Goal: Transaction & Acquisition: Purchase product/service

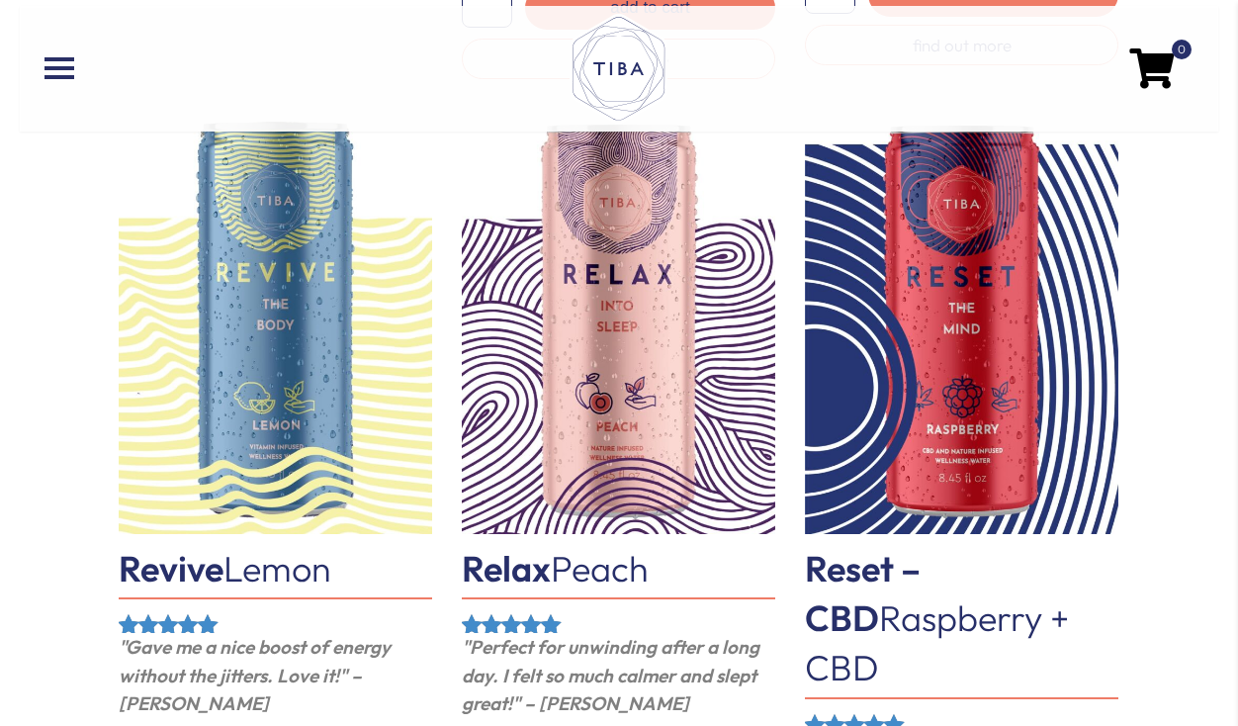
scroll to position [974, 0]
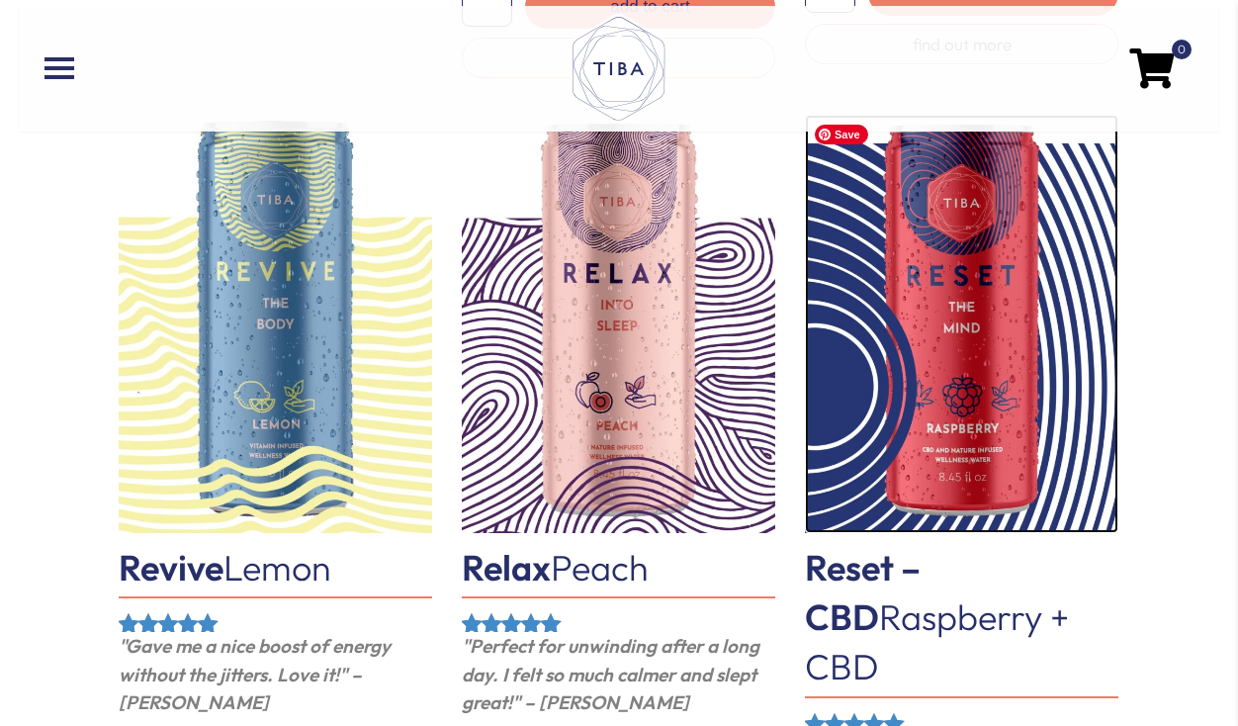
click at [951, 280] on img at bounding box center [961, 324] width 313 height 418
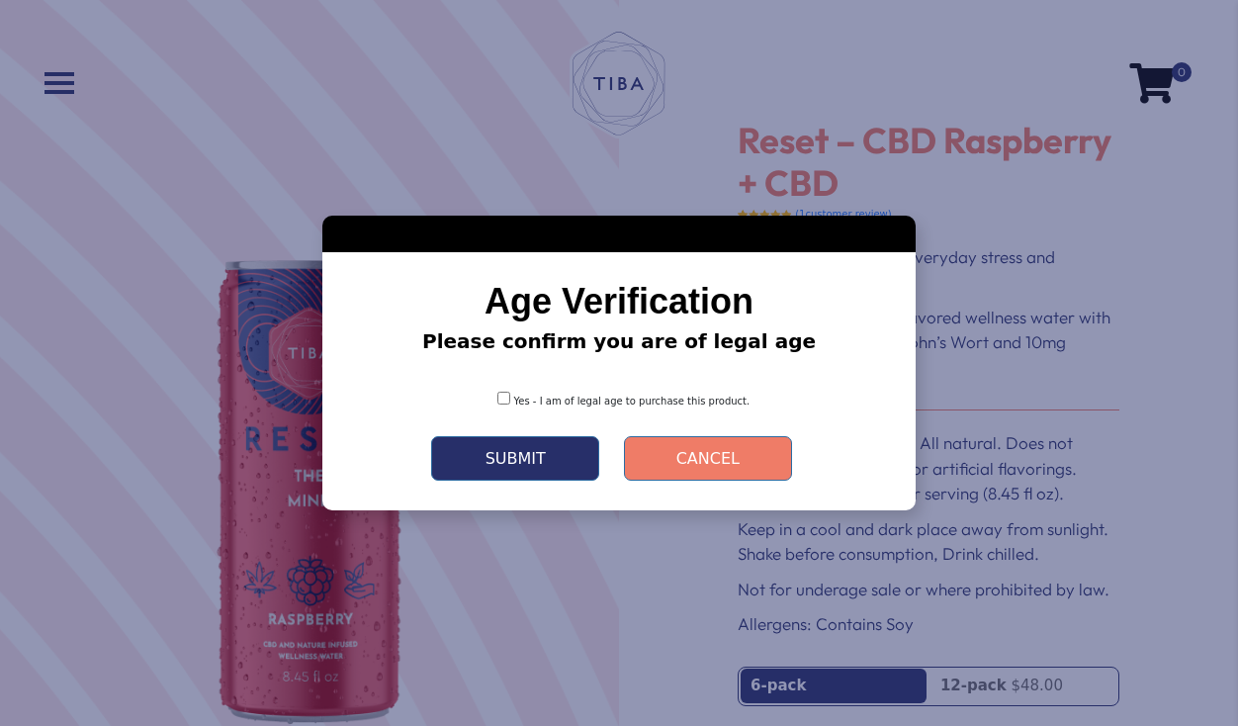
click at [637, 410] on div "Yes - I am of legal age to purchase this product." at bounding box center [619, 394] width 534 height 44
click at [565, 405] on span "Yes - I am of legal age to purchase this product." at bounding box center [632, 400] width 236 height 11
click at [489, 404] on div "Yes - I am of legal age to purchase this product." at bounding box center [619, 394] width 534 height 44
click at [512, 459] on button "Submit" at bounding box center [515, 458] width 168 height 44
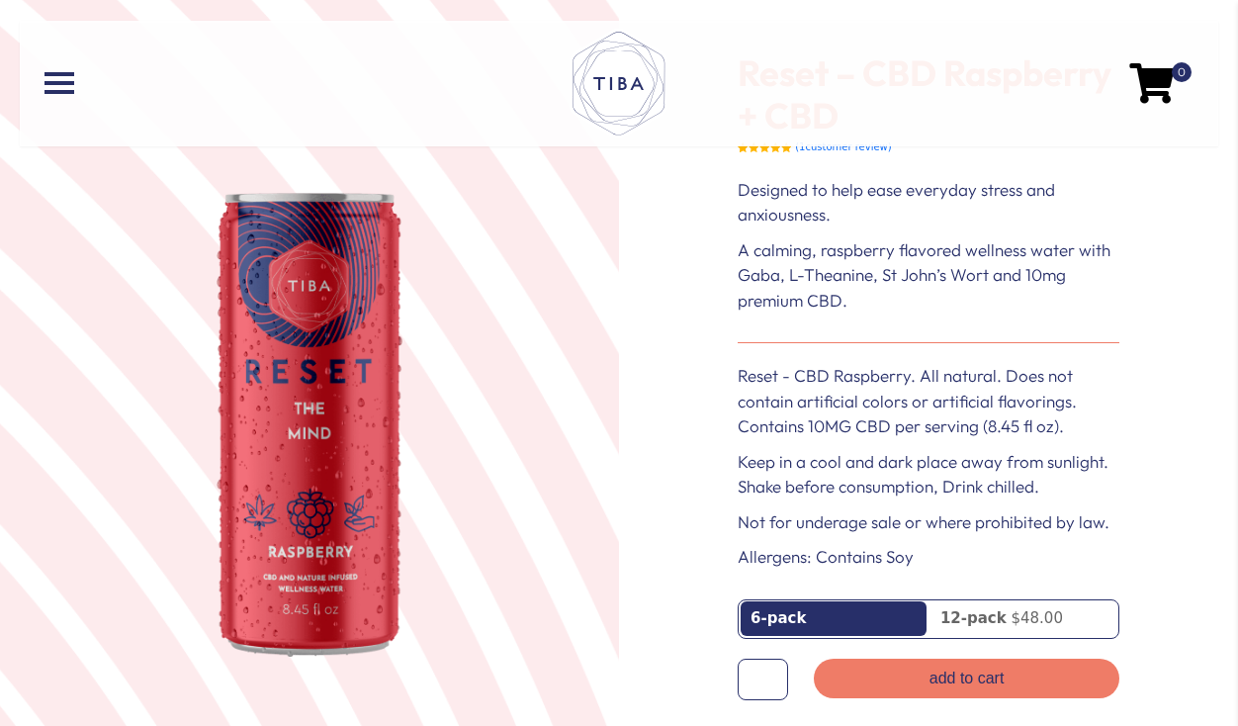
scroll to position [67, 0]
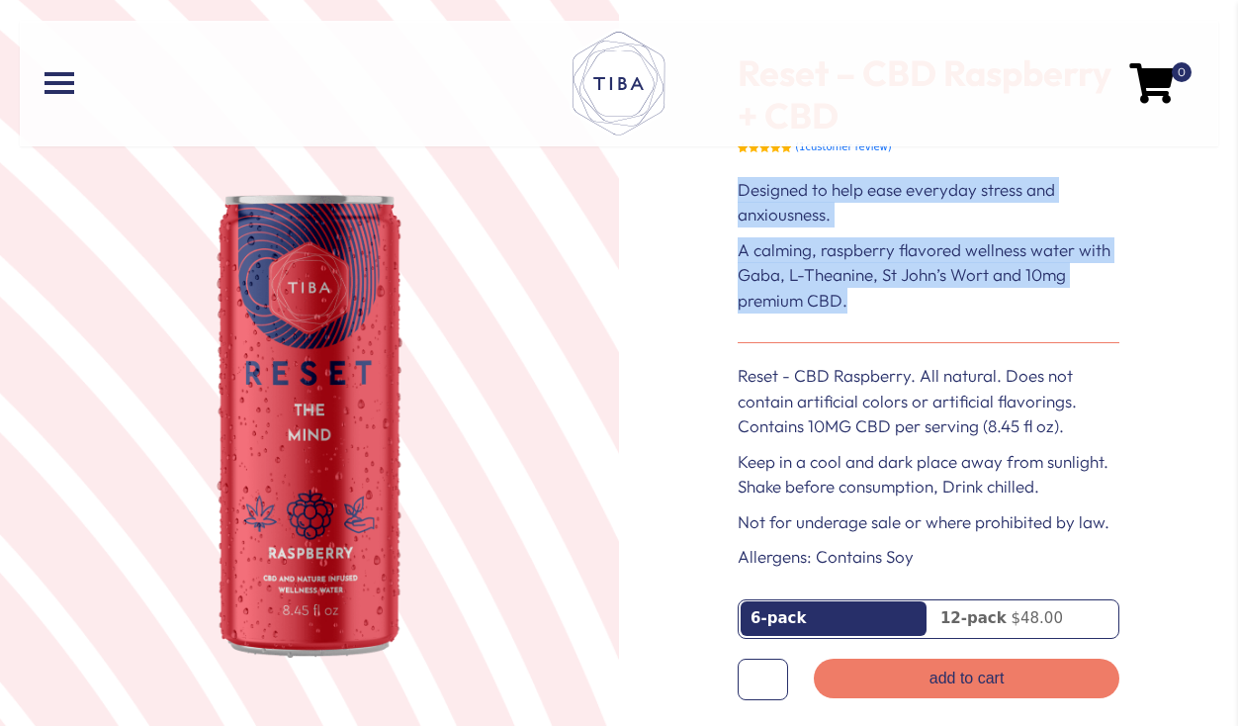
drag, startPoint x: 739, startPoint y: 187, endPoint x: 862, endPoint y: 303, distance: 169.3
click at [862, 303] on div "Designed to help ease everyday stress and anxiousness. A calming, raspberry fla…" at bounding box center [928, 250] width 421 height 146
copy div "Designed to help ease everyday stress and anxiousness. A calming, raspberry fla…"
